Goal: Task Accomplishment & Management: Manage account settings

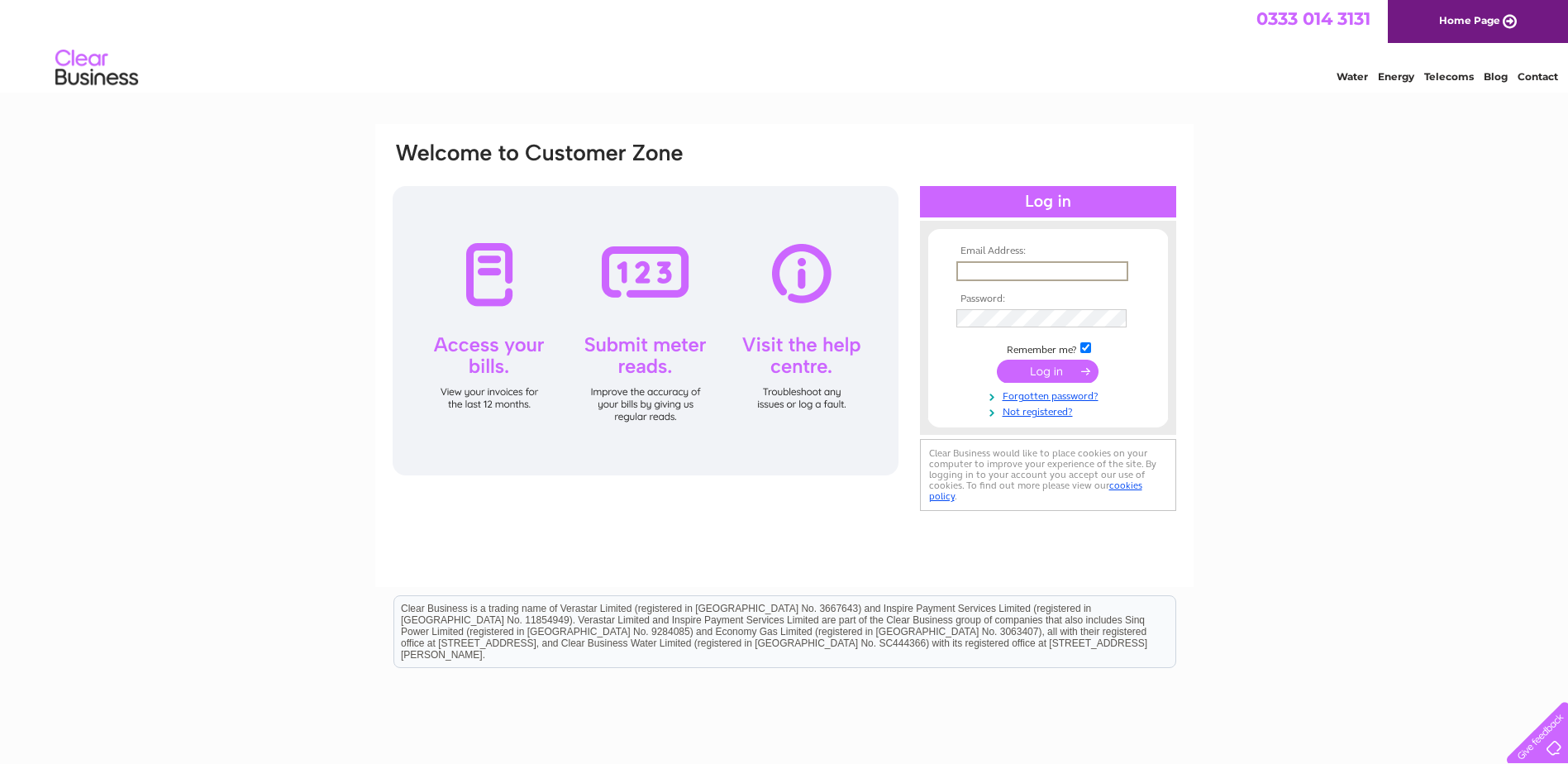
click at [1028, 277] on input "text" at bounding box center [1042, 271] width 172 height 20
paste input "gsbv-e2@jci.com"
type input "gsbv-e2@jci.com"
click at [987, 325] on tbody "Email Address: gsbv-e2@jci.com Password: Remember me?" at bounding box center [1048, 330] width 191 height 171
click at [1039, 372] on input "submit" at bounding box center [1048, 371] width 102 height 24
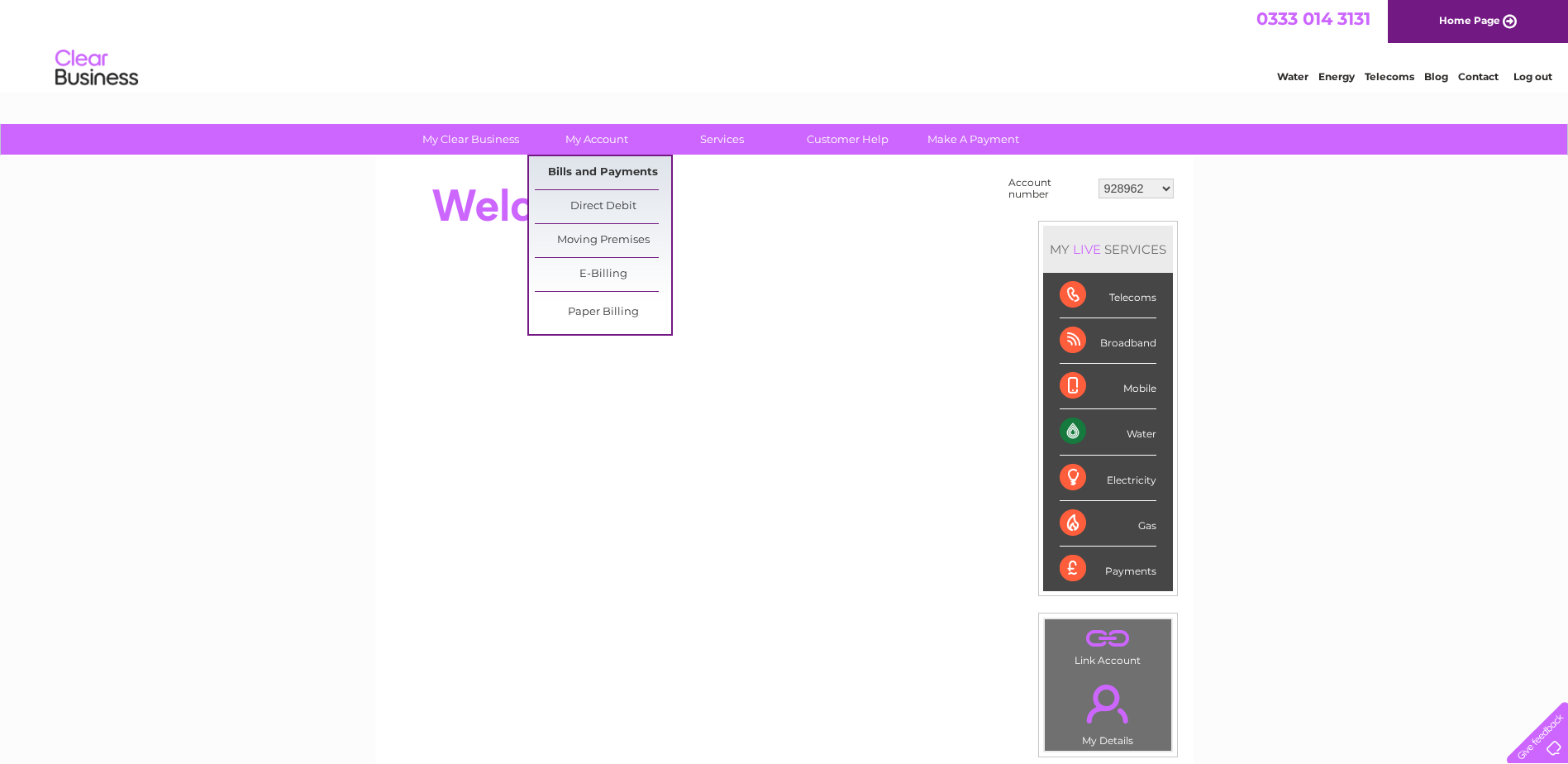
click at [579, 173] on link "Bills and Payments" at bounding box center [602, 173] width 137 height 33
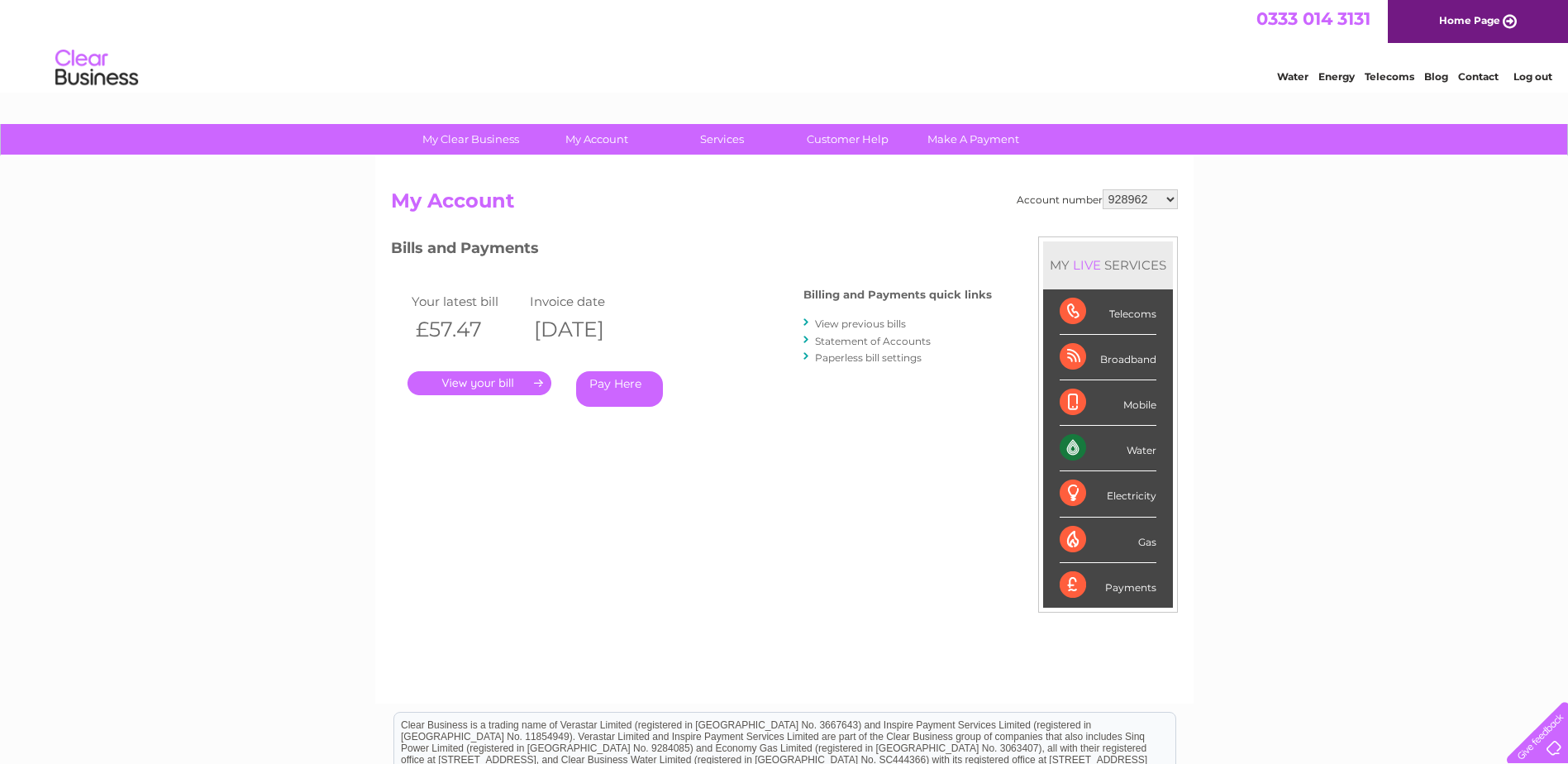
click at [1122, 193] on select "928962 1107924 1119476 30289301 30297633 30303684 30320139 30321970" at bounding box center [1140, 199] width 75 height 20
select select "1107924"
click at [1102, 190] on select "928962 1107924 1119476 30289301 30297633 30303684 30320139 30321970" at bounding box center [1140, 199] width 75 height 20
click at [1147, 206] on select "928962 1107924 1119476 30289301 30297633 30303684 30320139 30321970" at bounding box center [1140, 199] width 75 height 20
click at [1130, 203] on select "928962 1107924 1119476 30289301 30297633 30303684 30320139 30321970" at bounding box center [1140, 199] width 75 height 20
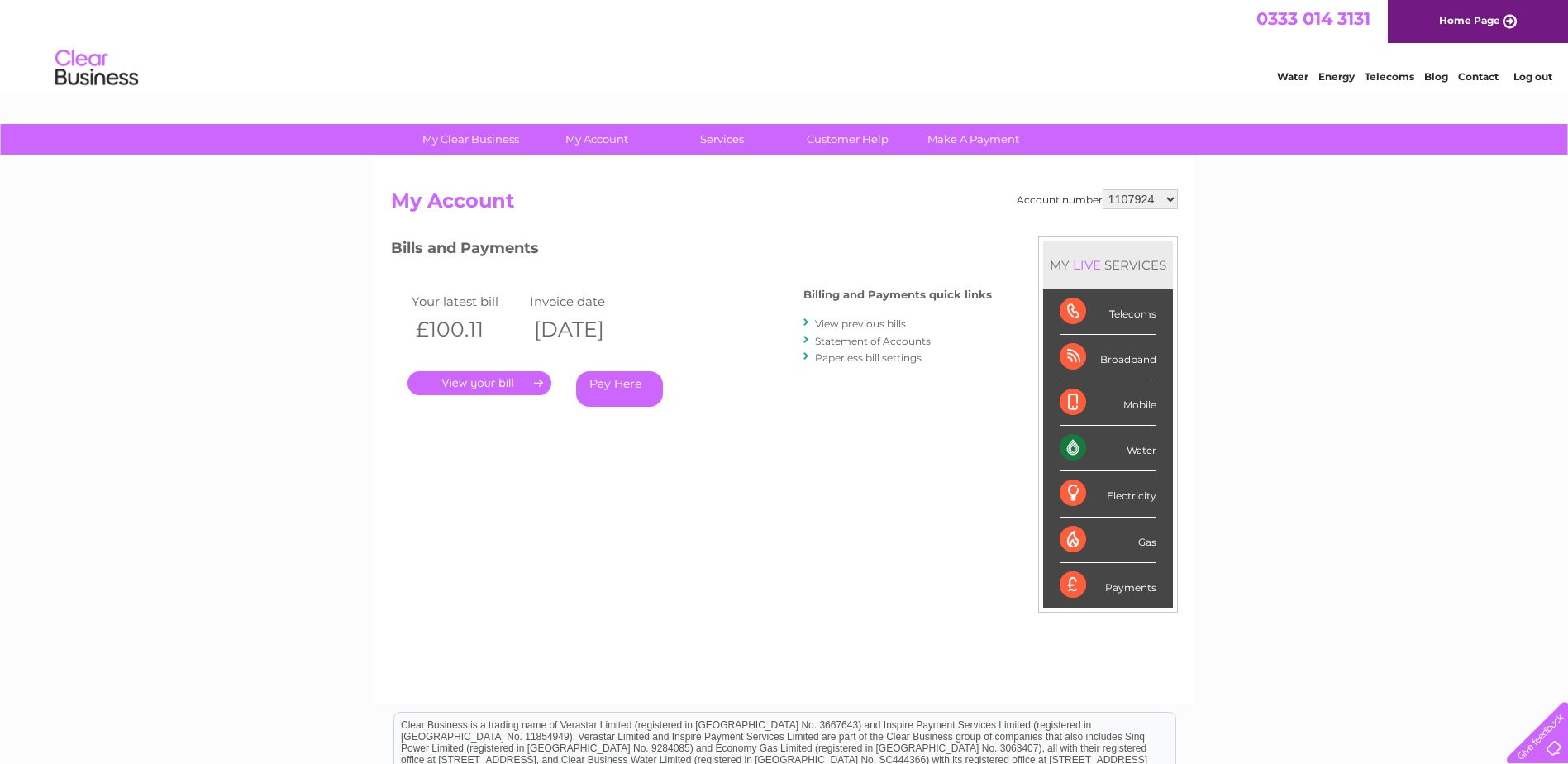
select select "1119476"
click at [1102, 190] on select "928962 1107924 1119476 30289301 30297633 30303684 30320139 30321970" at bounding box center [1140, 199] width 75 height 20
click at [1526, 77] on link "Log out" at bounding box center [1532, 76] width 39 height 12
